Goal: Answer question/provide support: Share knowledge or assist other users

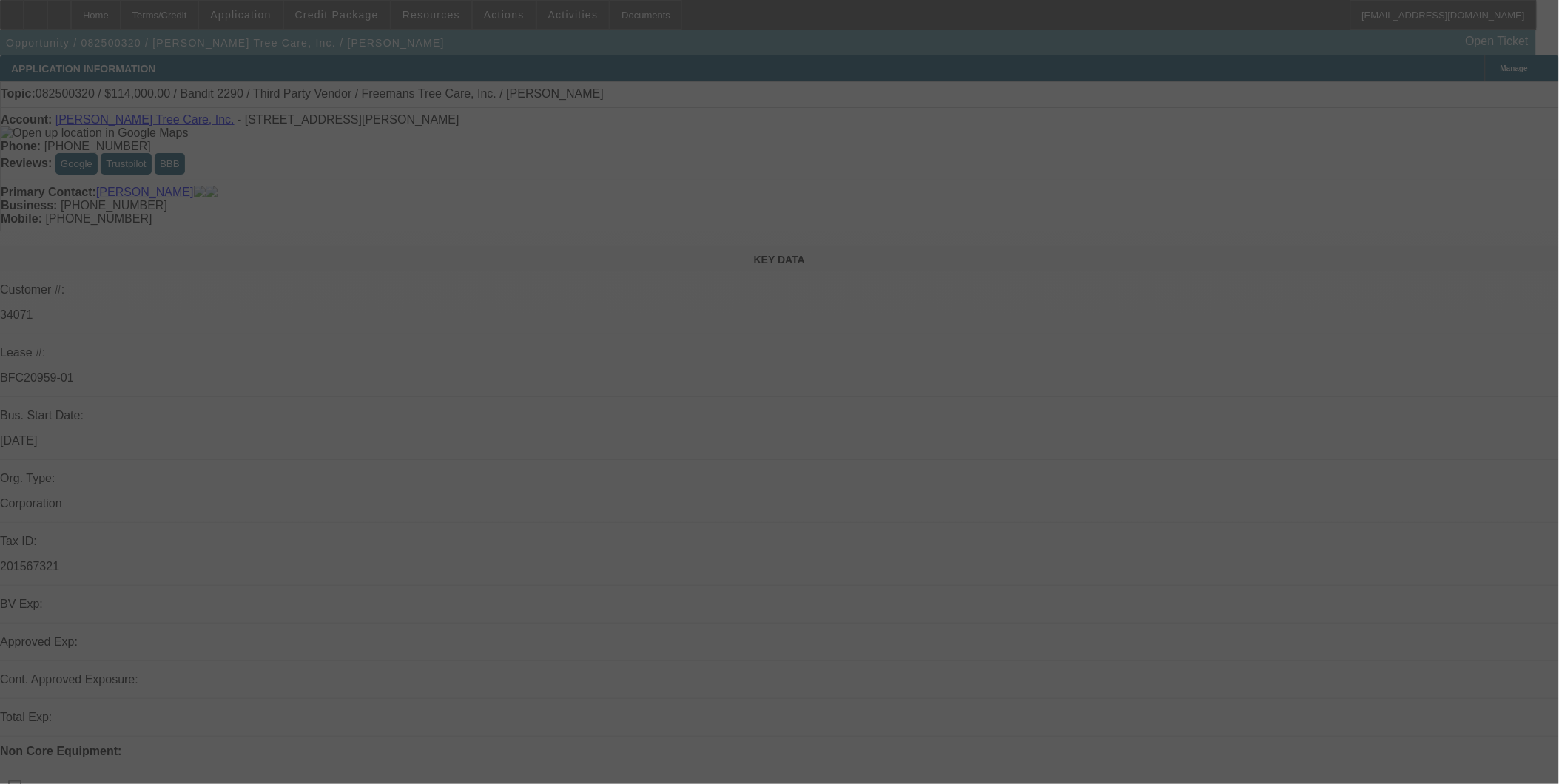
click at [1453, 87] on div at bounding box center [779, 392] width 1559 height 784
click at [1448, 90] on div at bounding box center [779, 392] width 1559 height 784
select select "0"
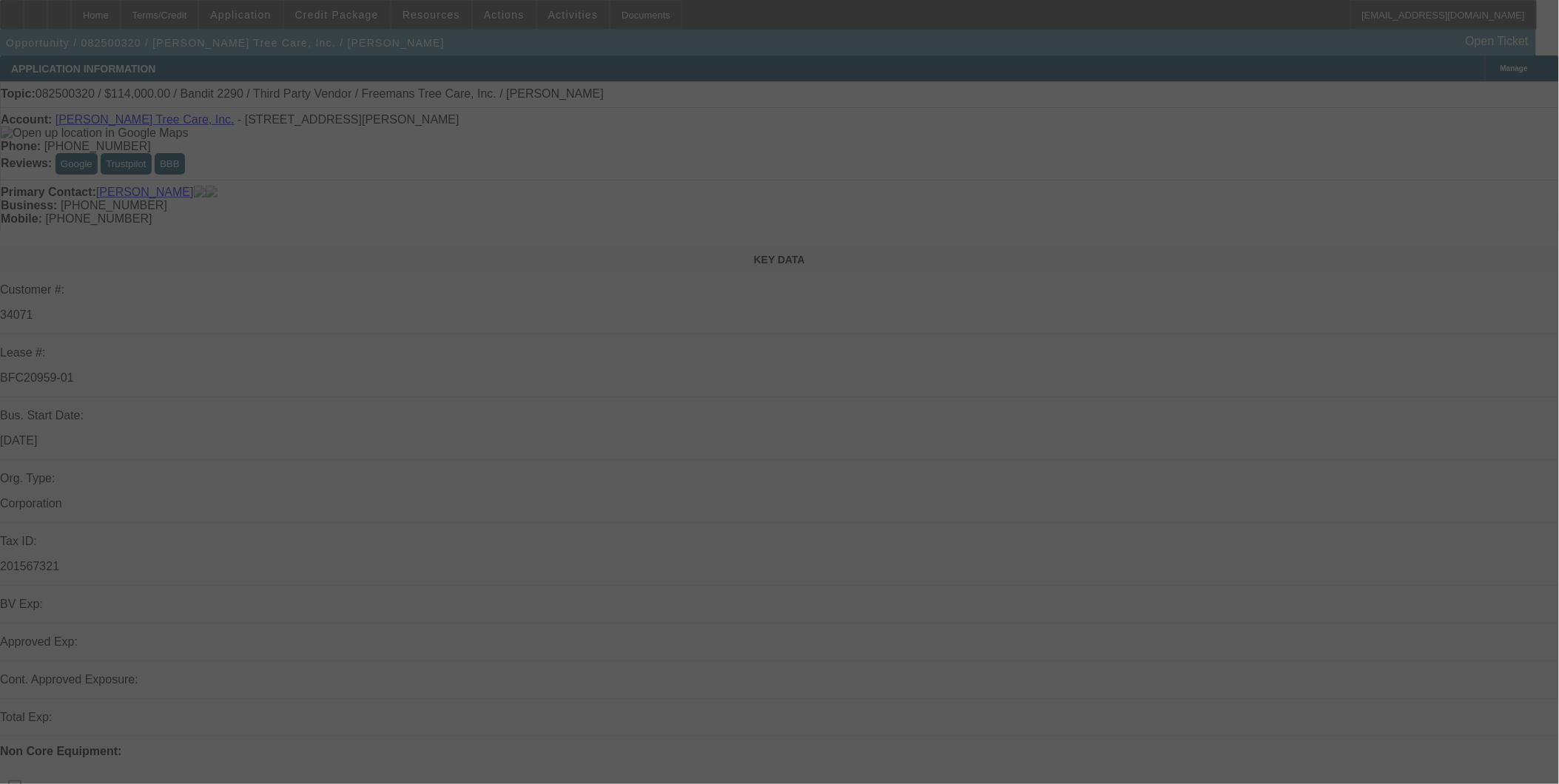
select select "0"
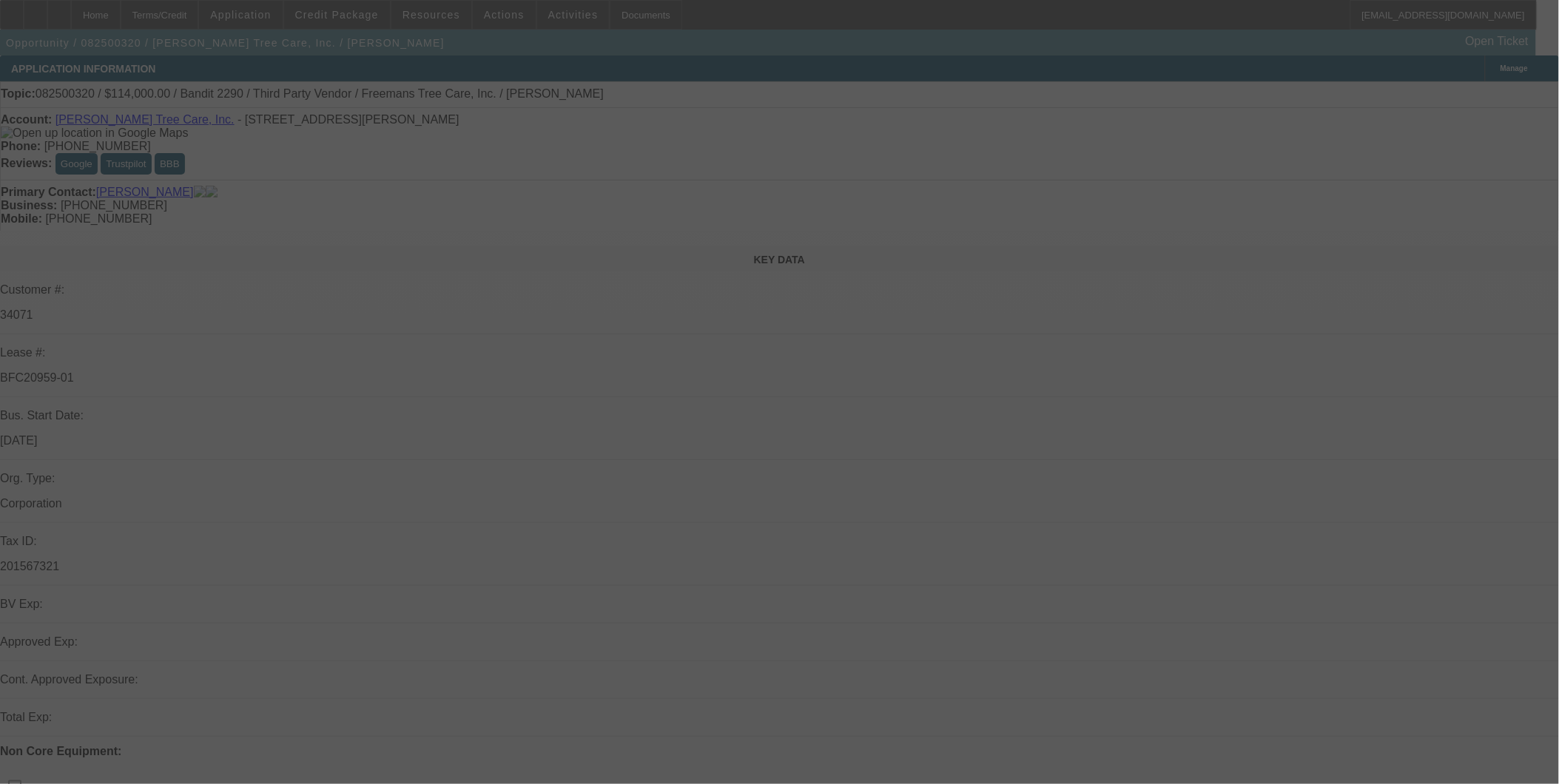
select select "2"
select select "0"
select select "2"
select select "0"
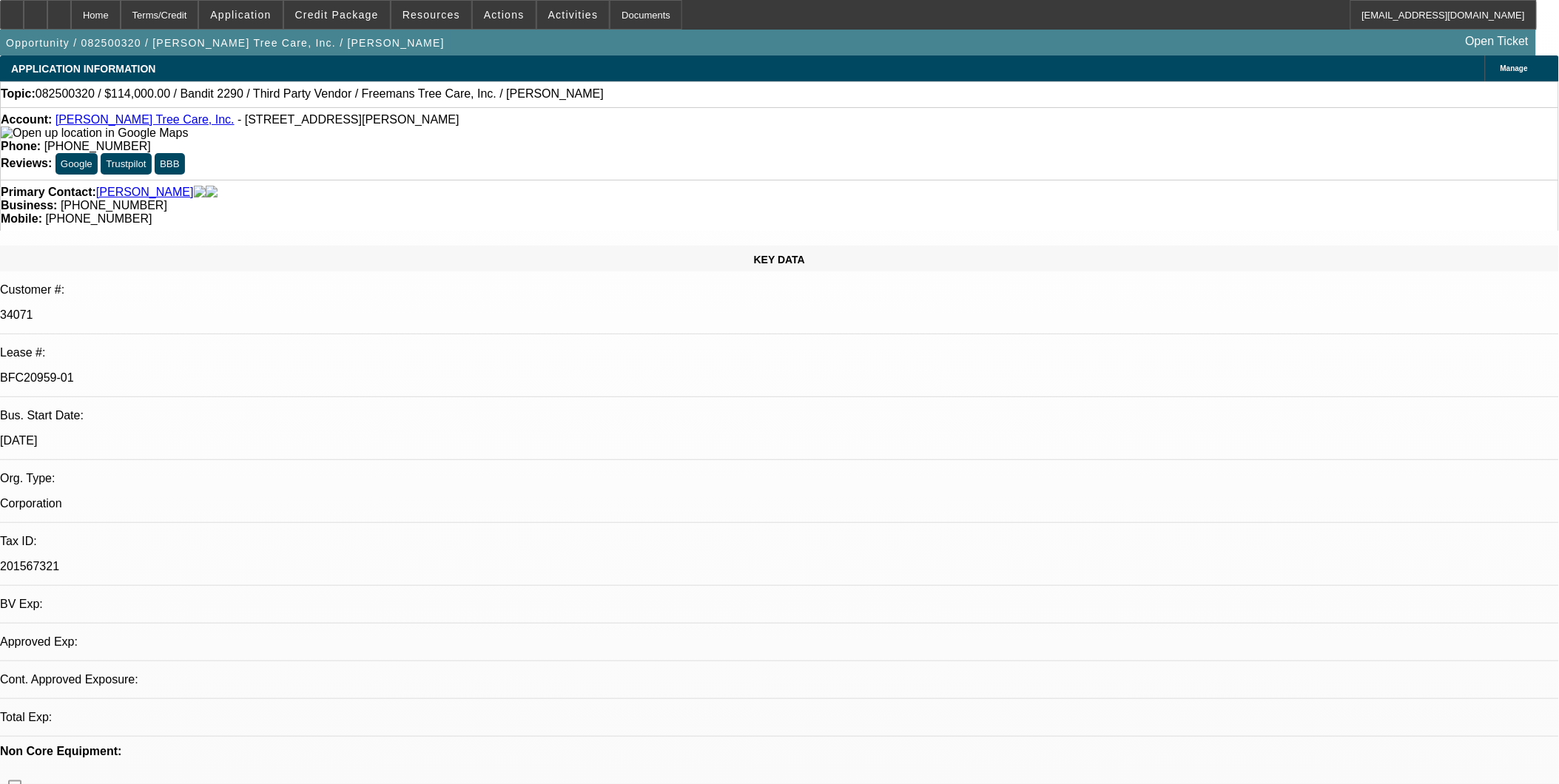
select select "1"
select select "6"
select select "1"
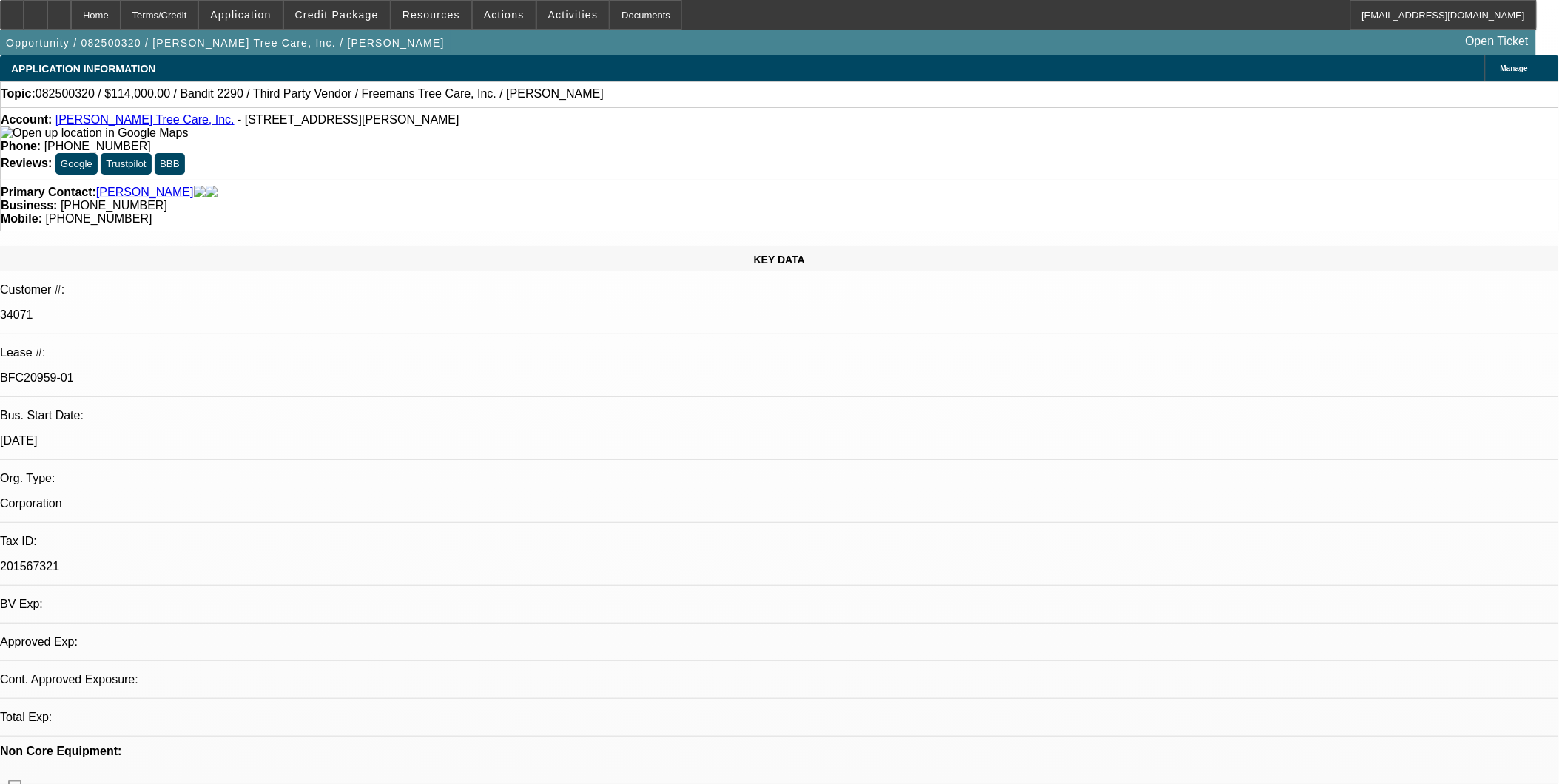
select select "6"
select select "1"
select select "2"
select select "6"
select select "1"
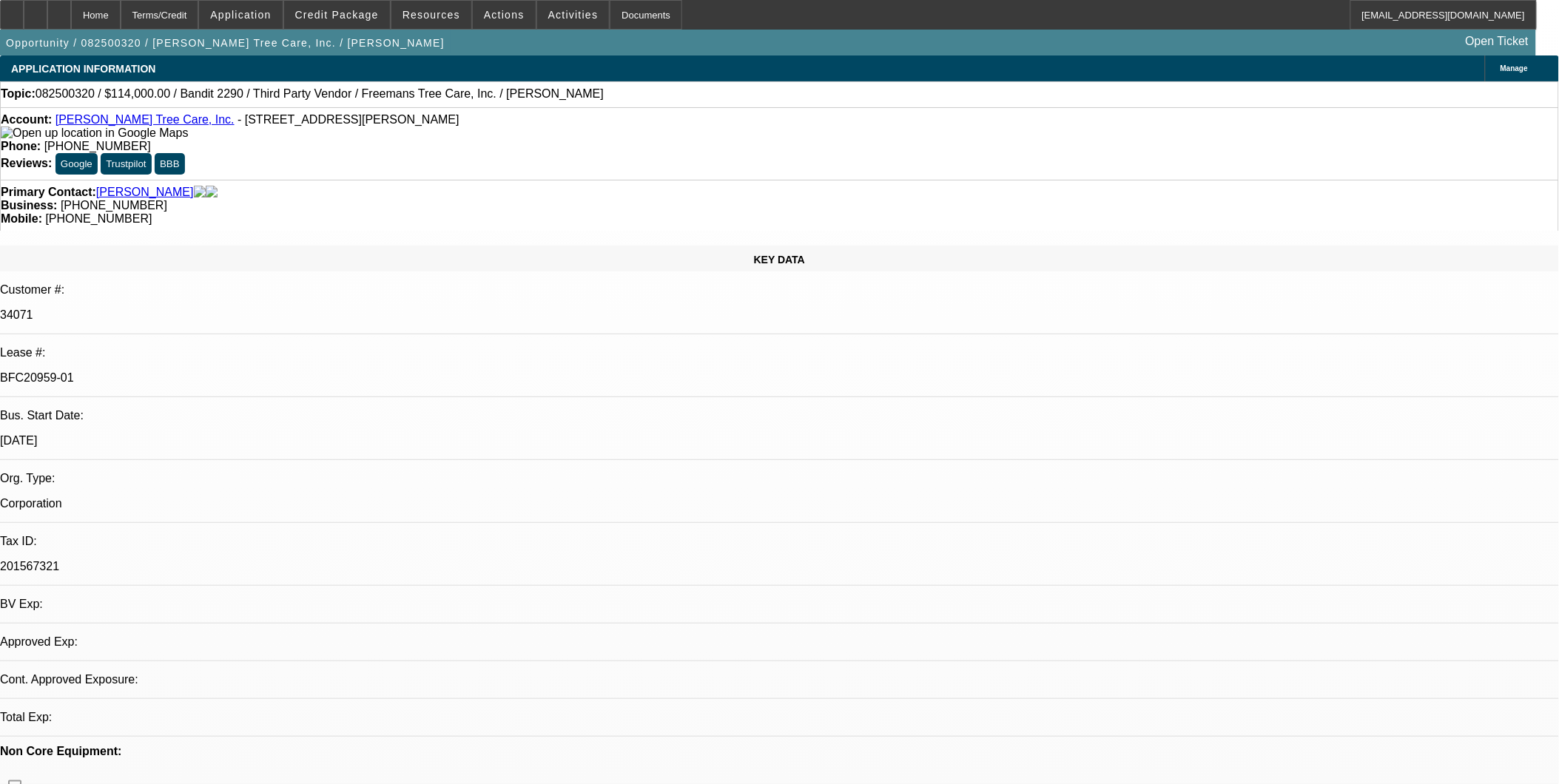
select select "2"
select select "6"
drag, startPoint x: 1080, startPoint y: 94, endPoint x: 1070, endPoint y: 78, distance: 18.9
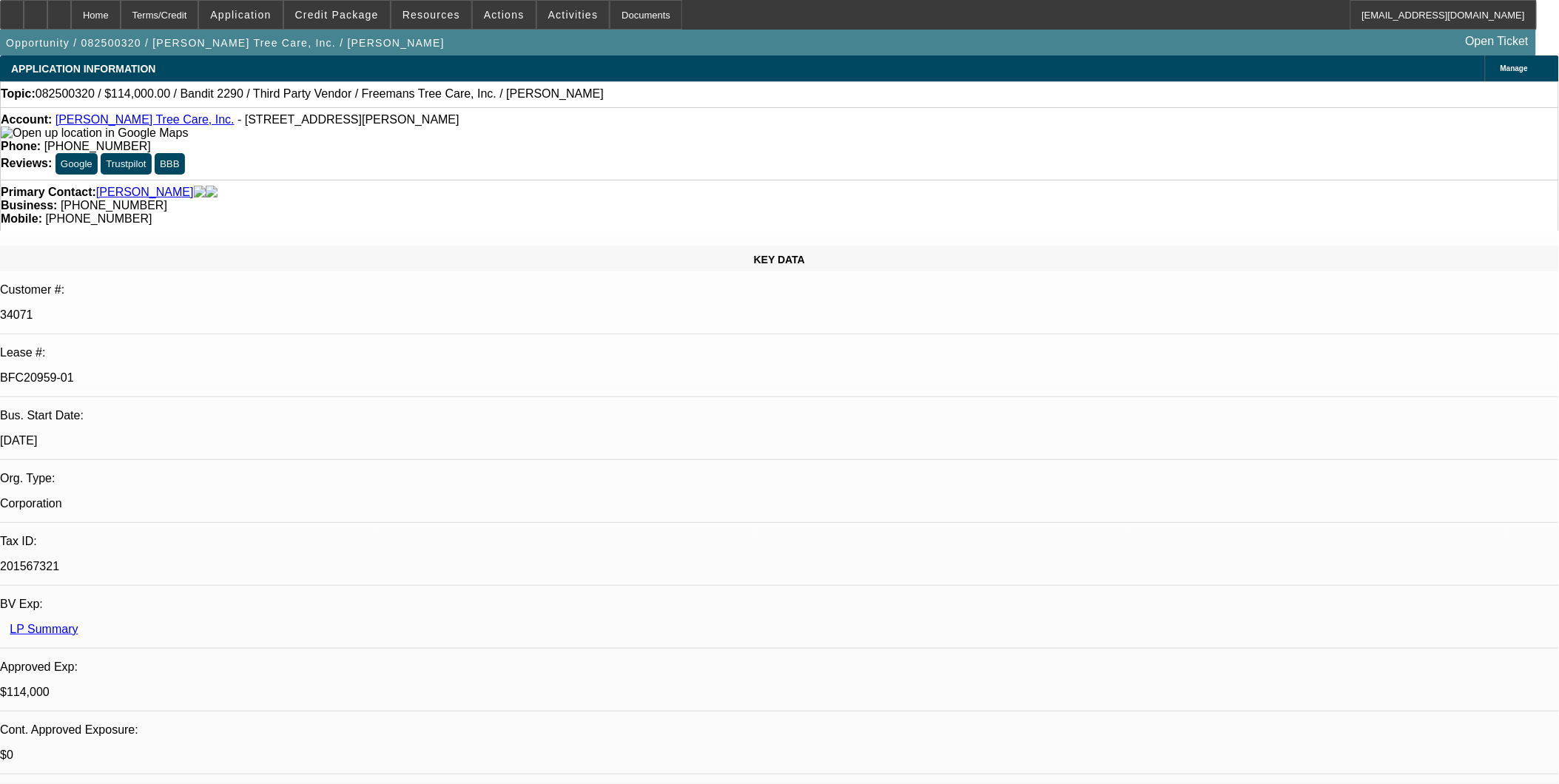
select select "0"
select select "0.1"
select select "0"
select select "0.1"
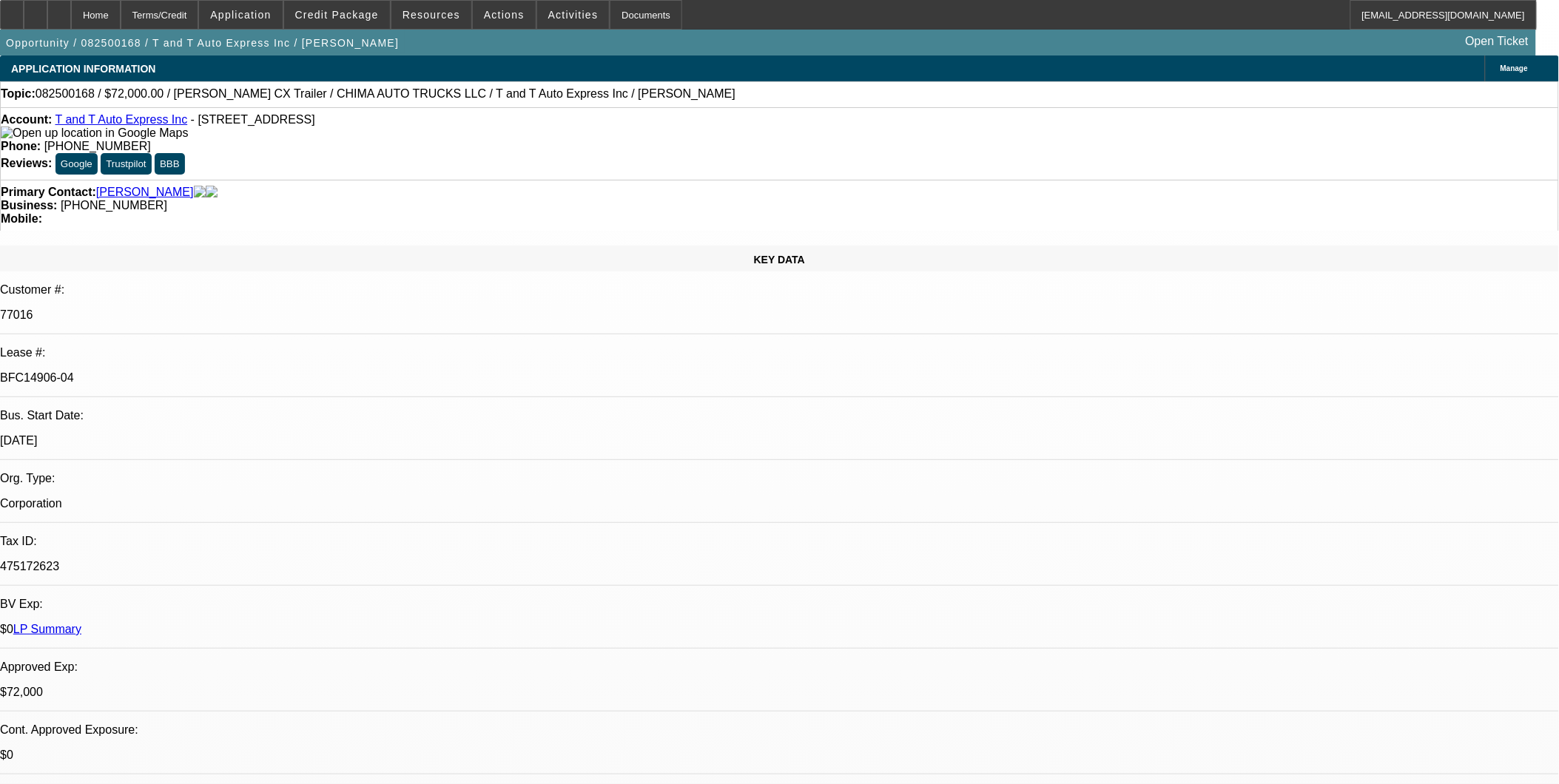
select select "0"
select select "0.1"
select select "0.15"
select select "2"
select select "0"
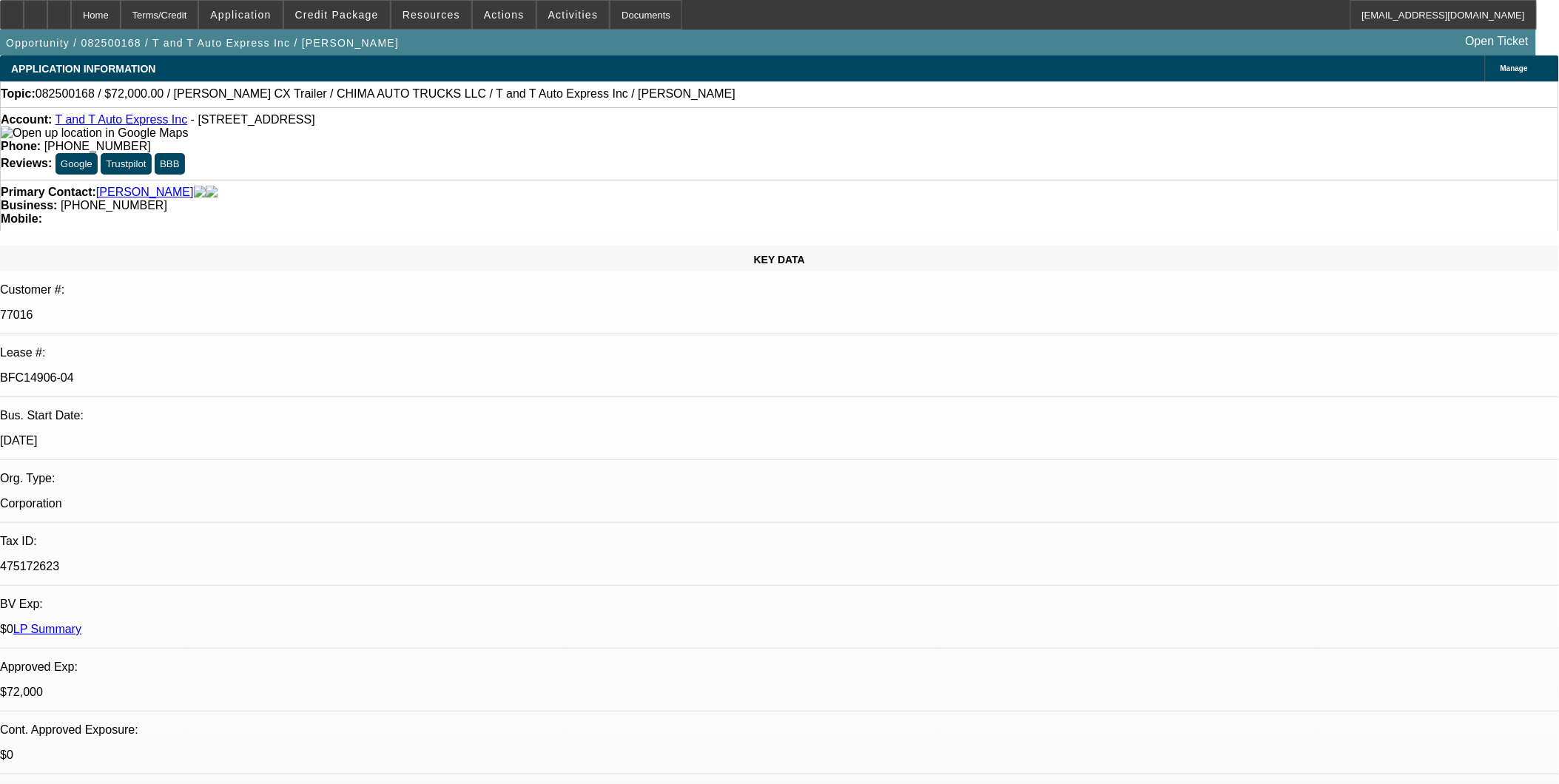
select select "1"
select select "2"
select select "4"
select select "1"
select select "2"
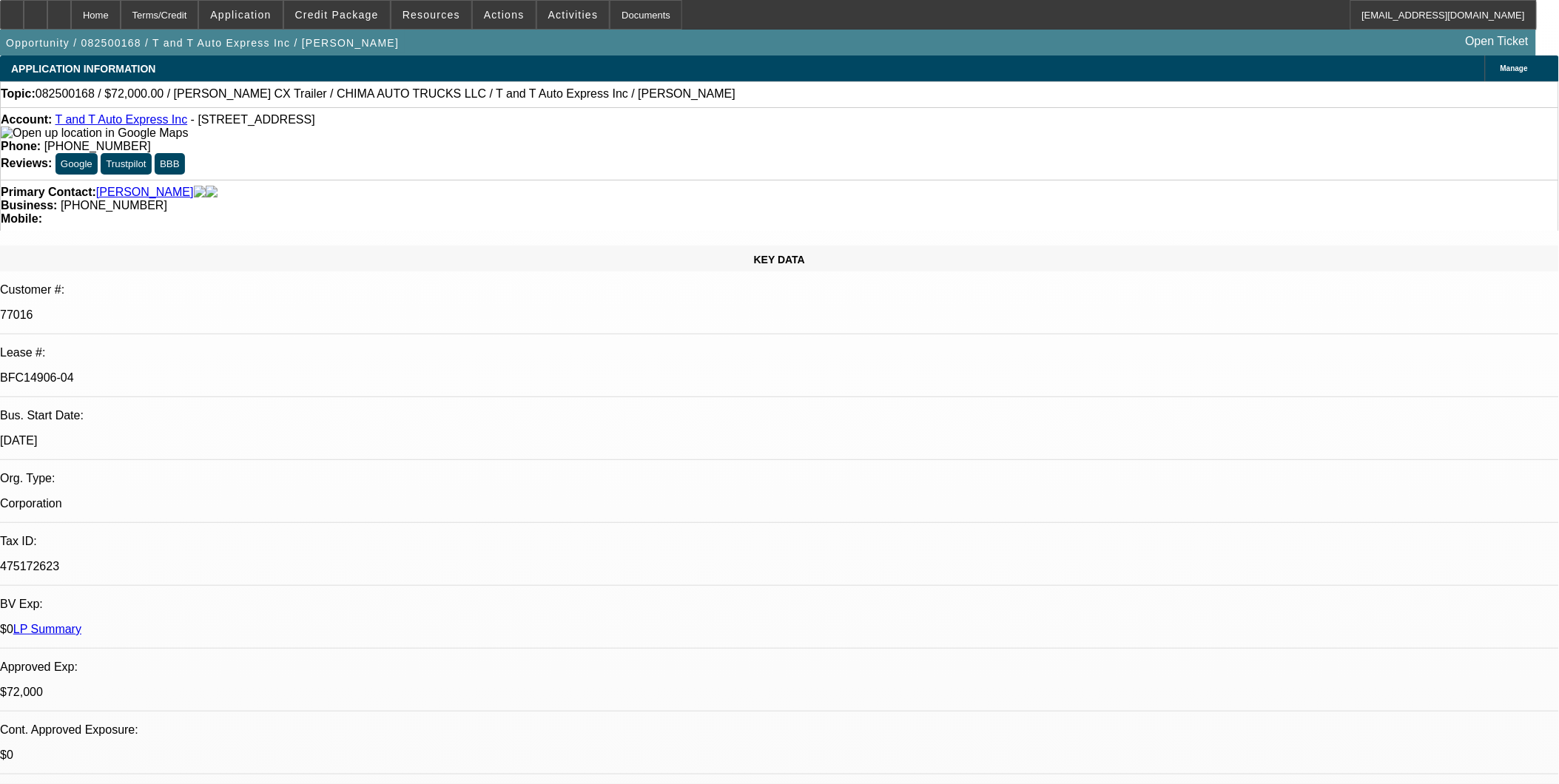
select select "4"
select select "1"
select select "2"
select select "4"
select select "1"
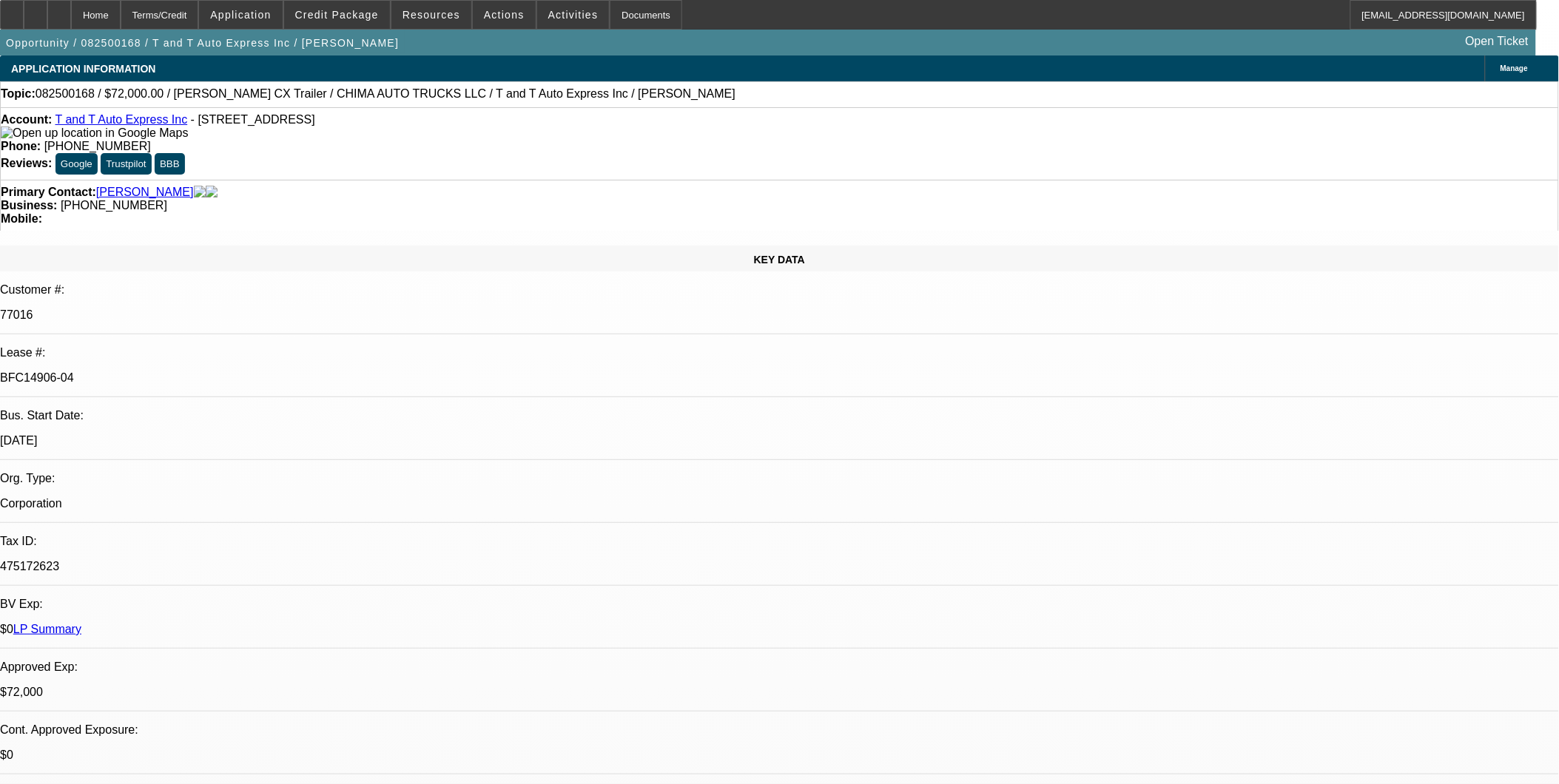
select select "2"
select select "6"
drag, startPoint x: 1281, startPoint y: 310, endPoint x: 1281, endPoint y: 298, distance: 12.0
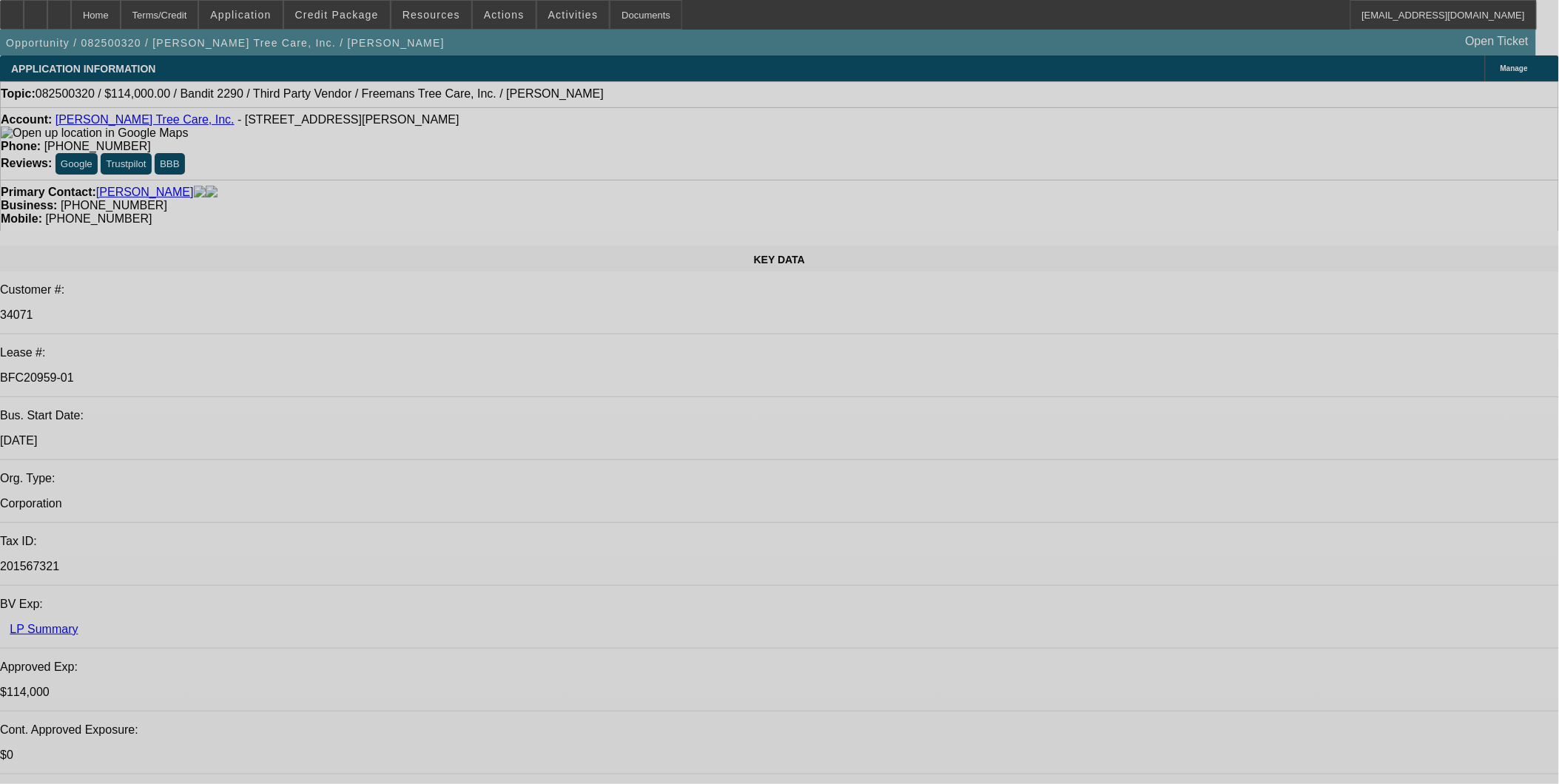
select select "0"
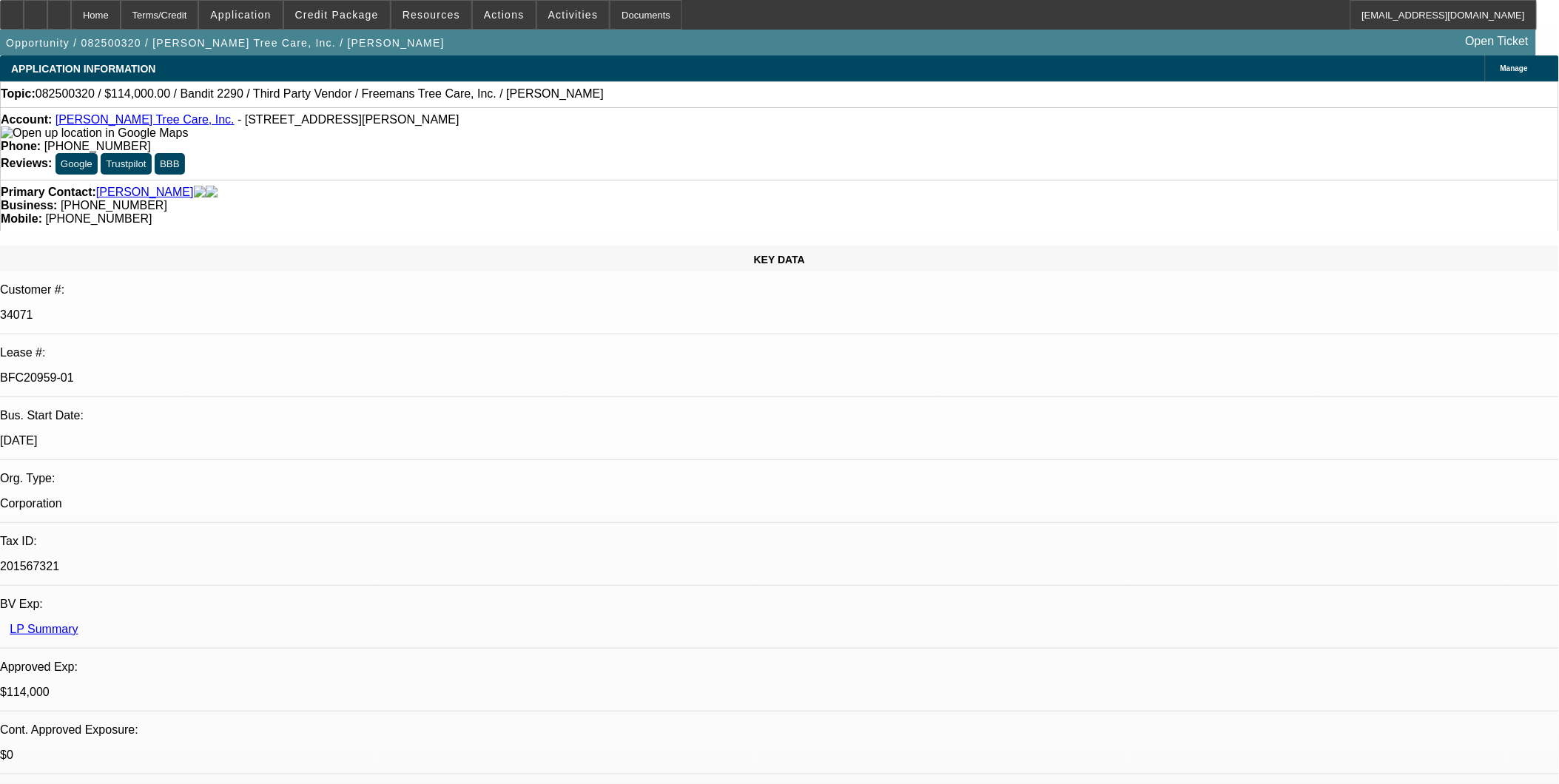
select select "0"
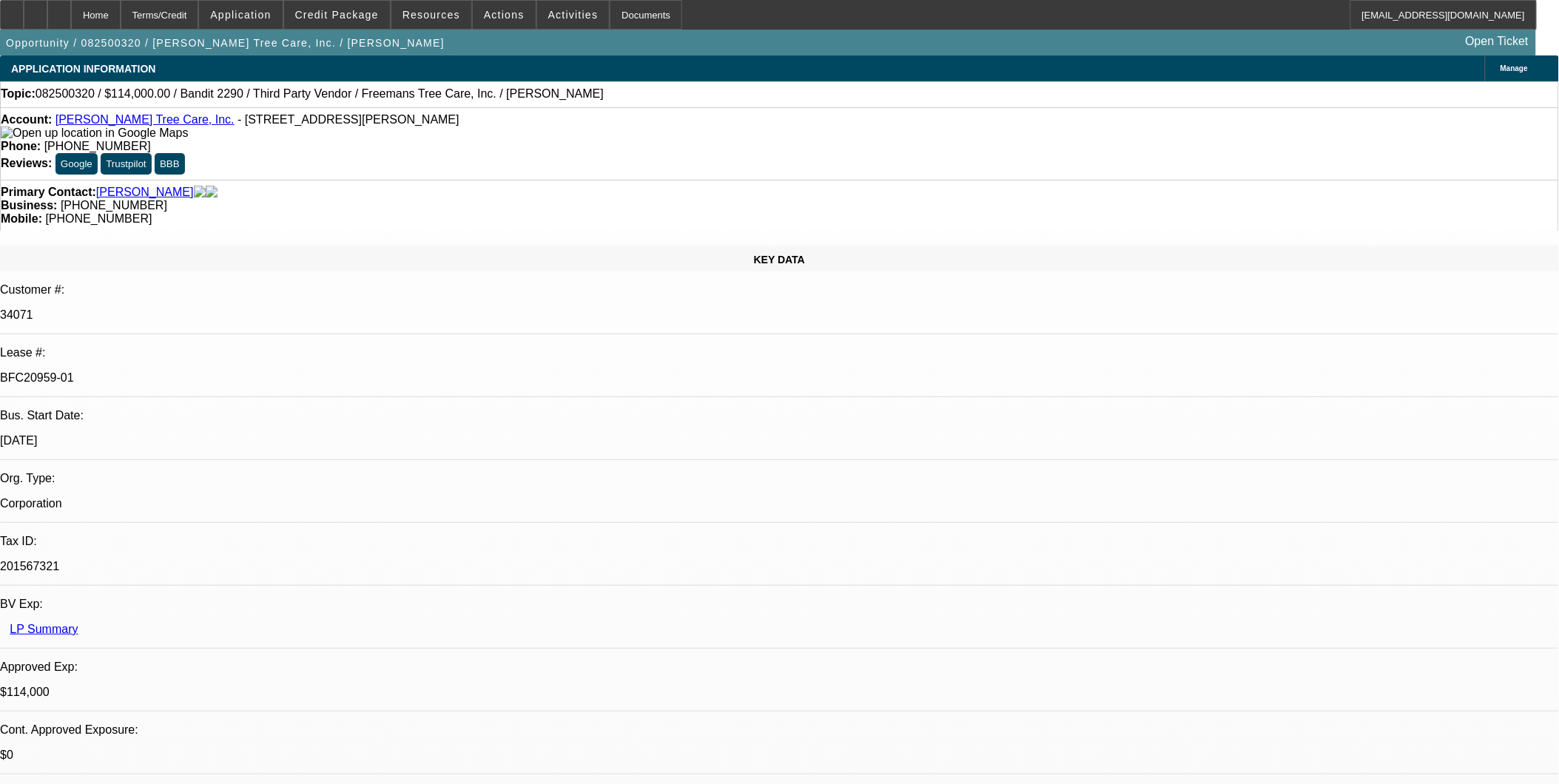
select select "0"
select select "2"
select select "0"
select select "2"
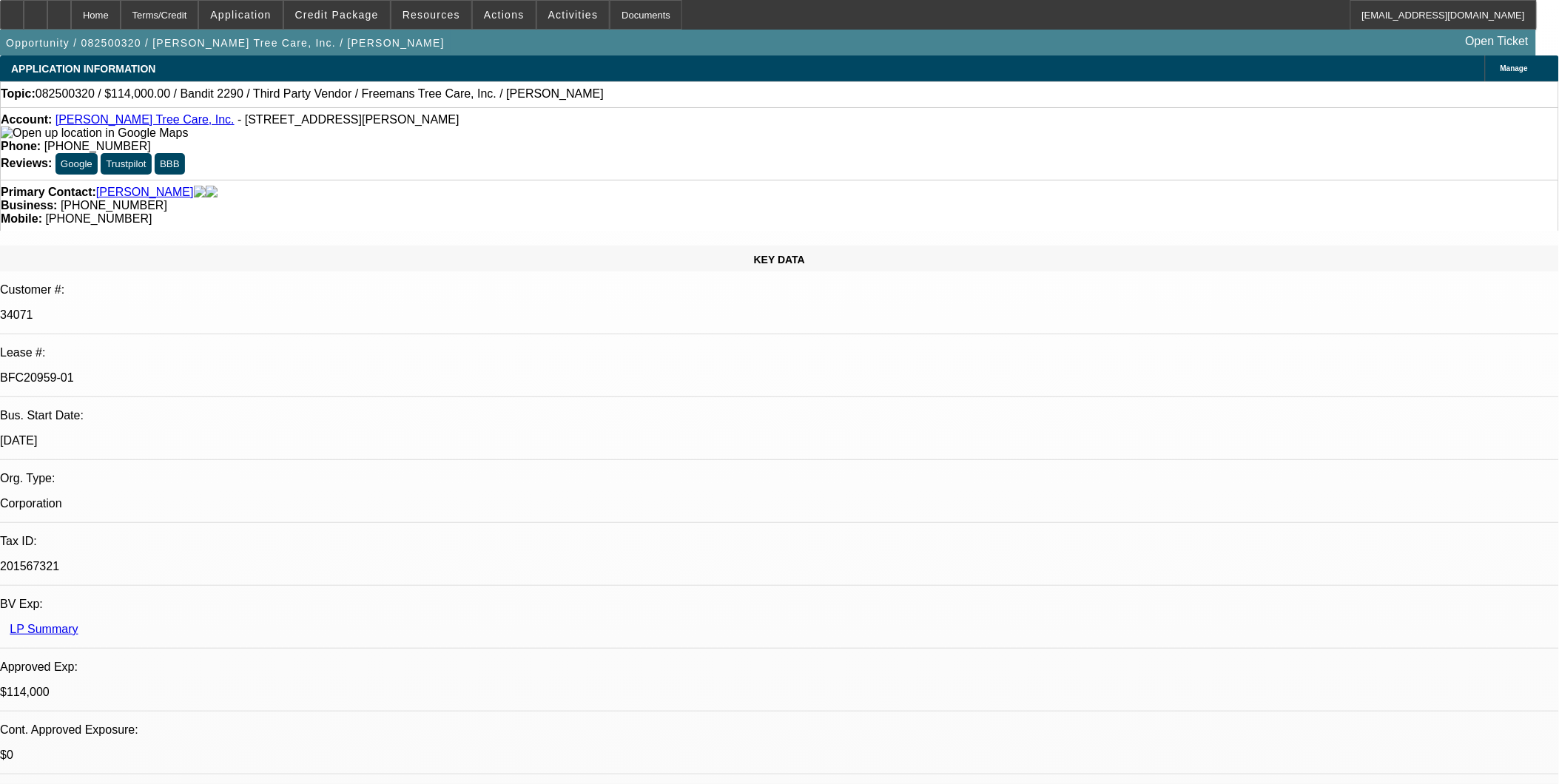
select select "0"
select select "1"
select select "6"
select select "1"
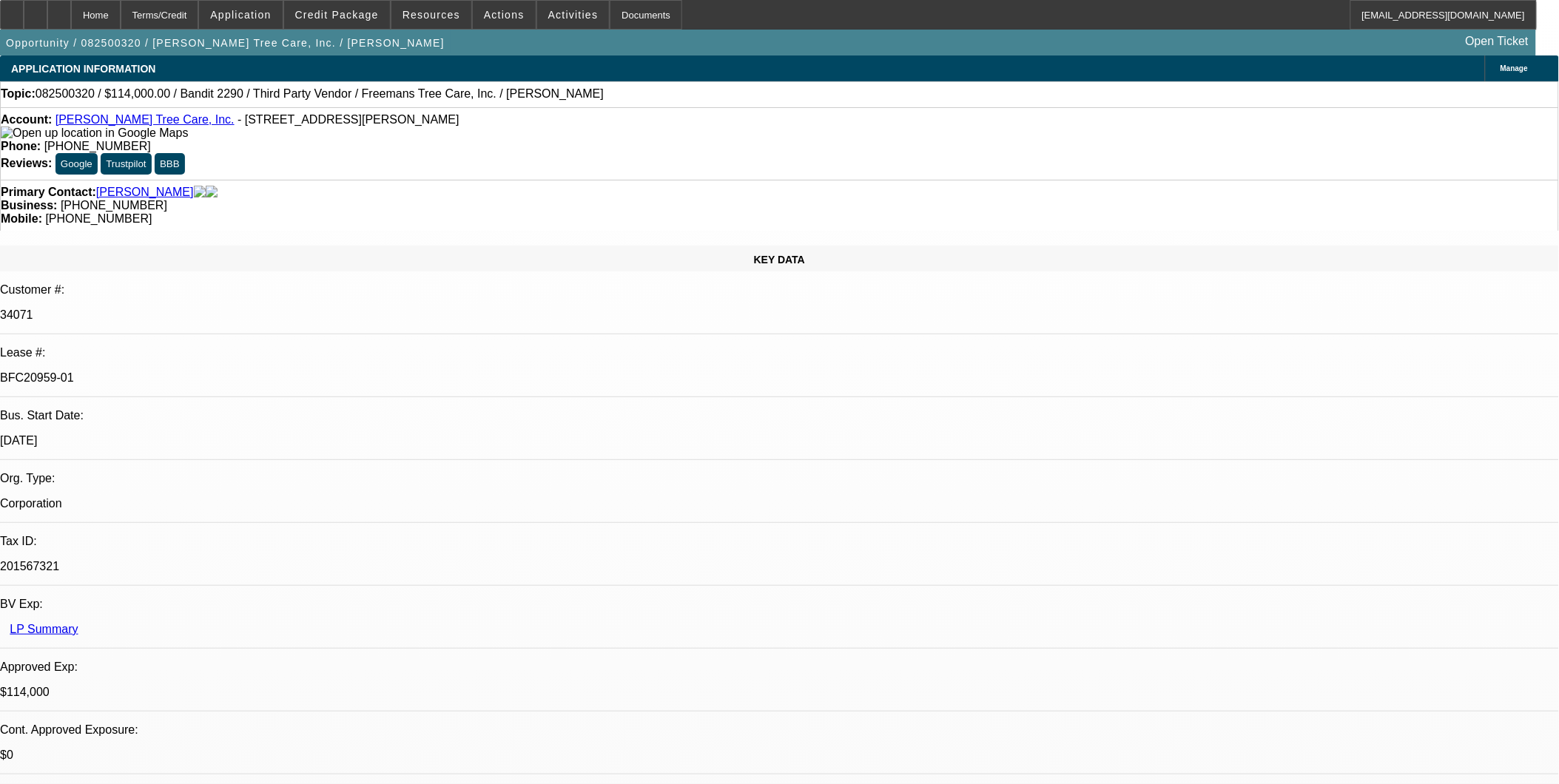
select select "1"
select select "6"
select select "1"
select select "2"
select select "6"
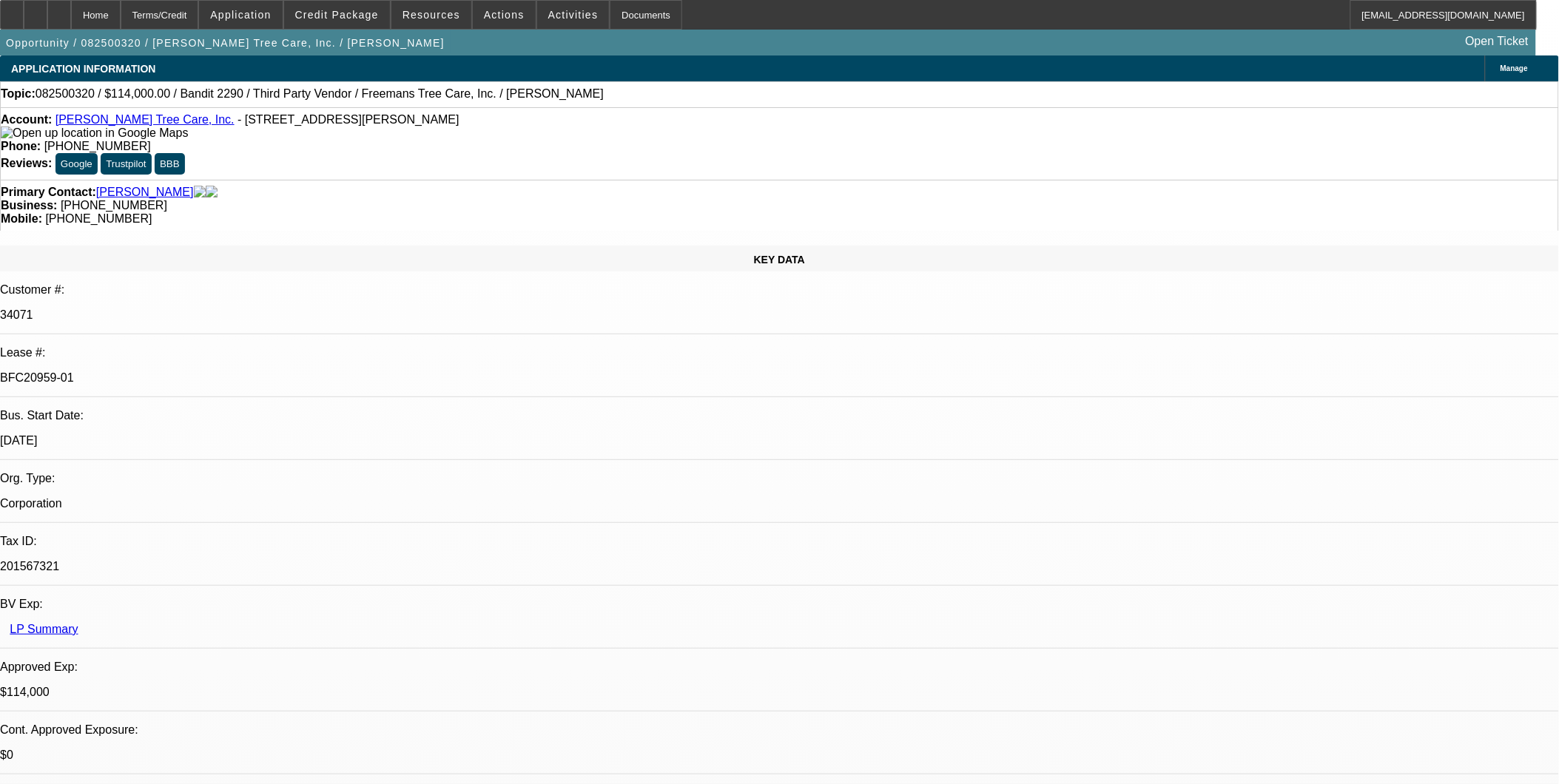
select select "1"
select select "2"
select select "6"
